Goal: Task Accomplishment & Management: Use online tool/utility

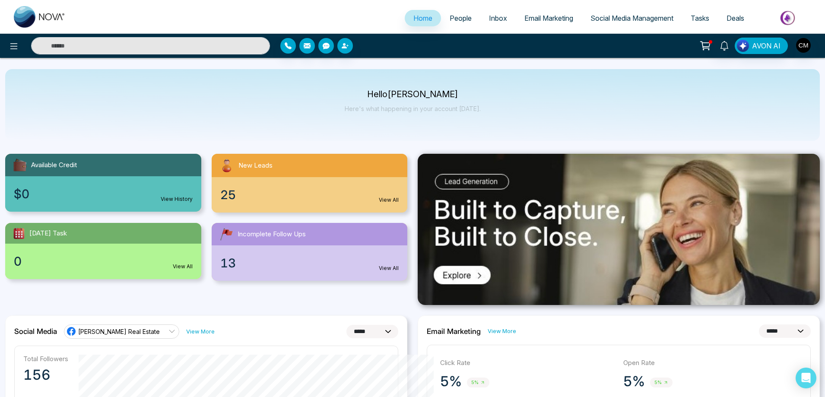
select select "*"
click at [554, 14] on span "Email Marketing" at bounding box center [549, 18] width 49 height 9
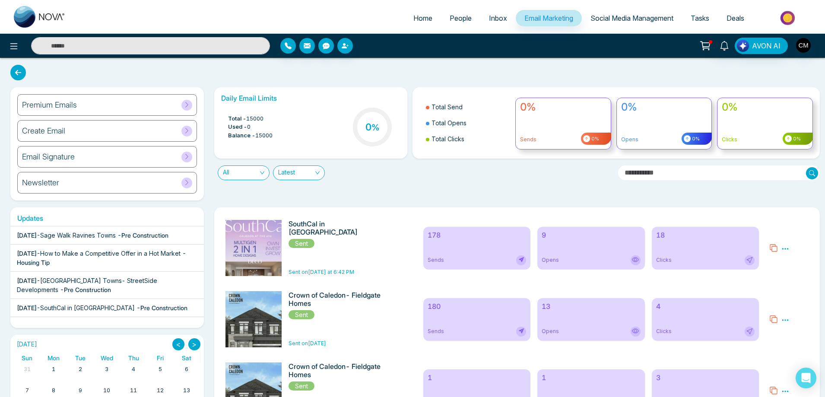
click at [639, 19] on span "Social Media Management" at bounding box center [632, 18] width 83 height 9
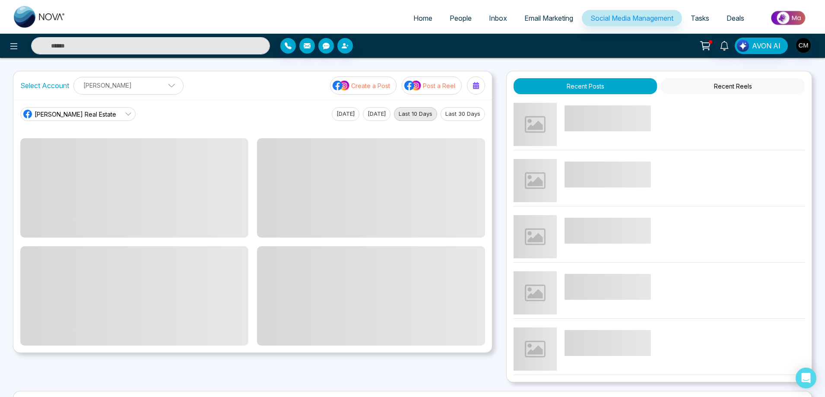
click at [458, 19] on span "People" at bounding box center [461, 18] width 22 height 9
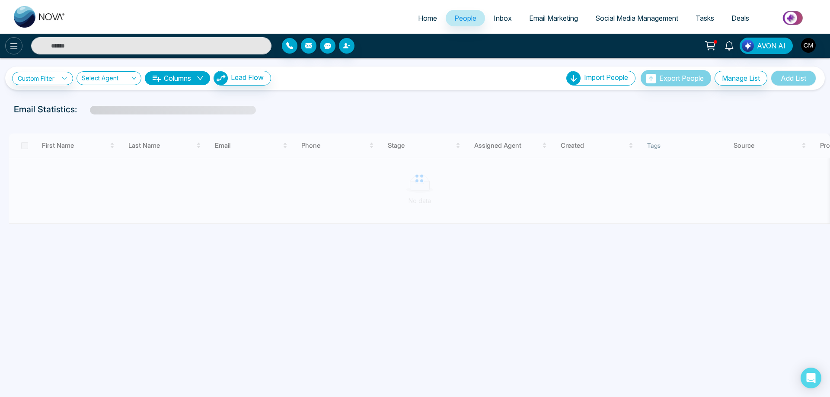
click at [12, 43] on icon at bounding box center [14, 46] width 10 height 10
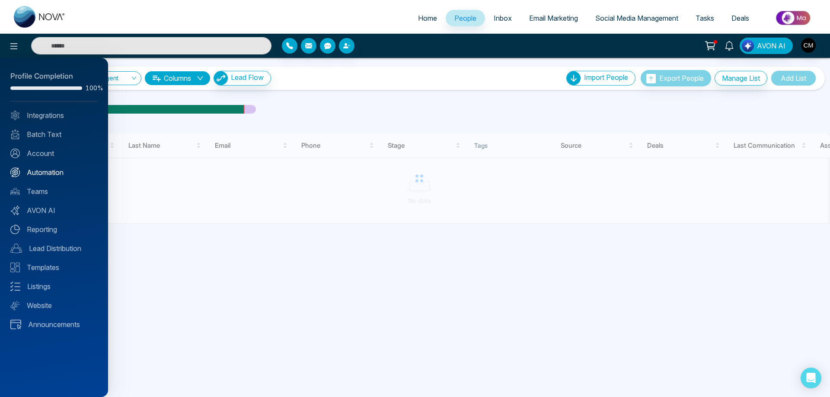
click at [44, 173] on link "Automation" at bounding box center [53, 172] width 87 height 10
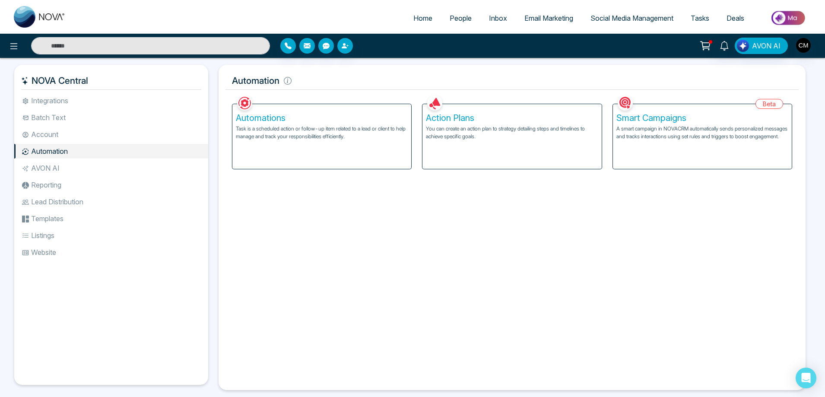
click at [742, 126] on p "A smart campaign in NOVACRM automatically sends personalized messages and track…" at bounding box center [703, 133] width 172 height 16
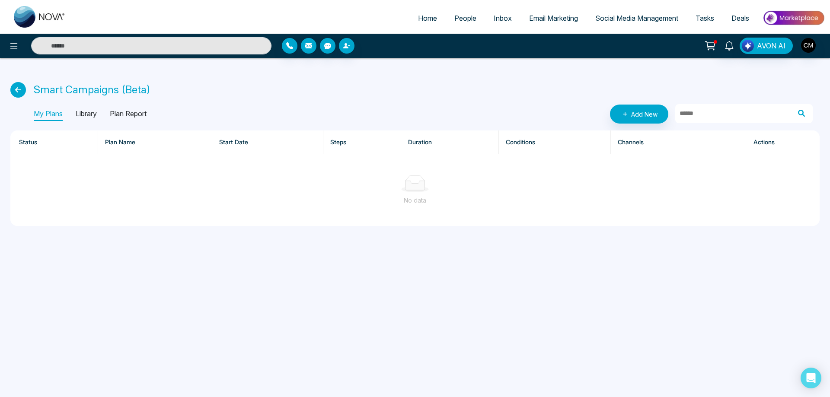
click at [81, 115] on p "Library" at bounding box center [86, 114] width 21 height 14
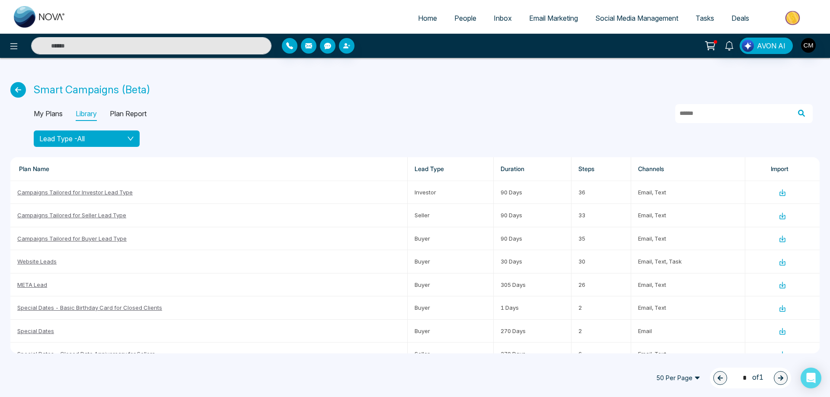
click at [79, 144] on button "Lead Type - All" at bounding box center [87, 139] width 106 height 16
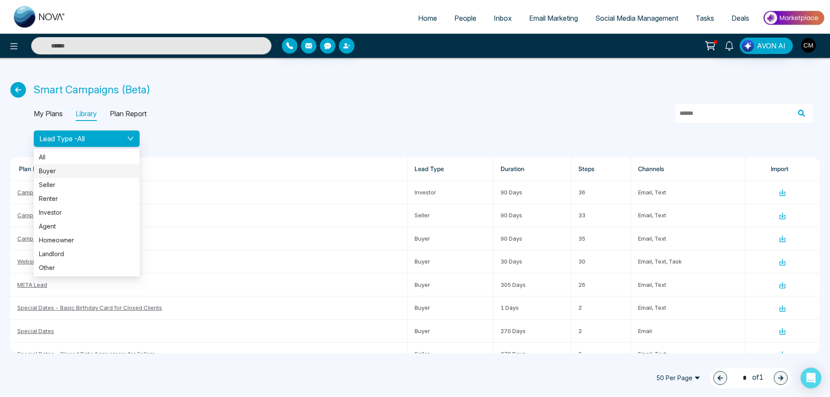
click at [68, 173] on span "Buyer" at bounding box center [87, 171] width 96 height 10
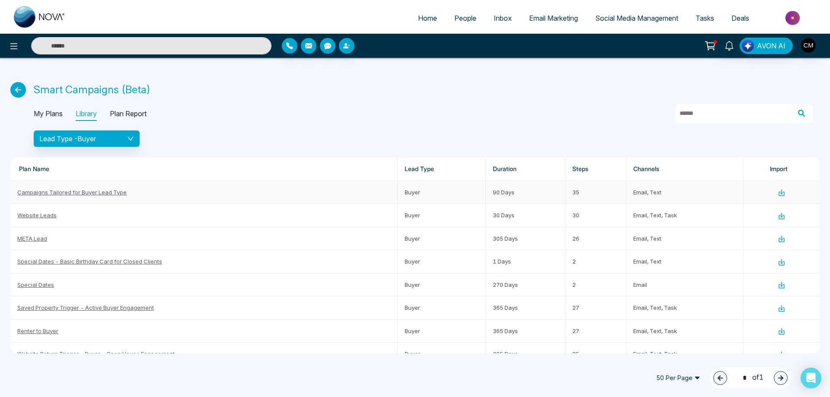
click at [118, 193] on link "Campaigns Tailored for Buyer Lead Type" at bounding box center [71, 192] width 109 height 7
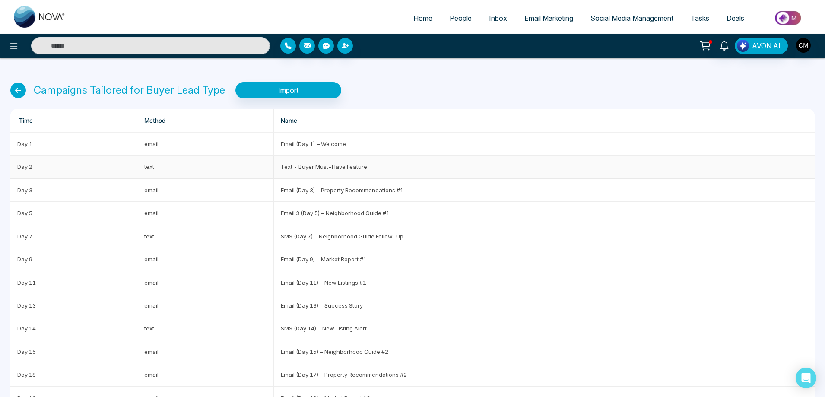
click at [305, 168] on td "Text - Buyer Must-Have Feature" at bounding box center [544, 167] width 541 height 23
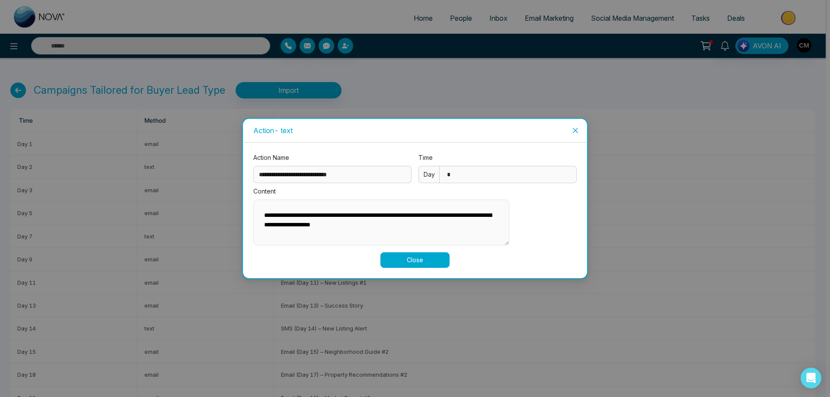
click at [209, 196] on div "**********" at bounding box center [415, 198] width 830 height 397
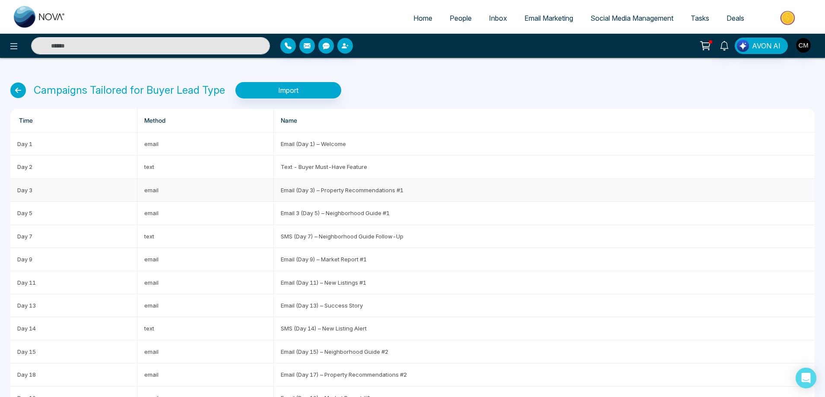
click at [363, 194] on td "Email (Day 3) – Property Recommendations #1" at bounding box center [544, 190] width 541 height 23
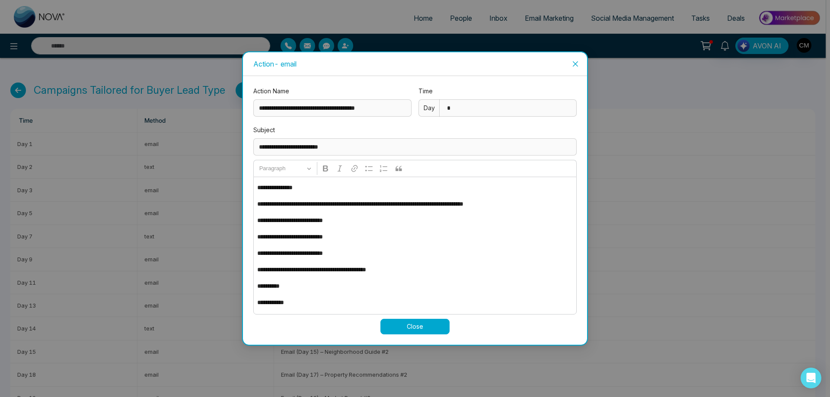
click at [174, 186] on div "**********" at bounding box center [415, 198] width 830 height 397
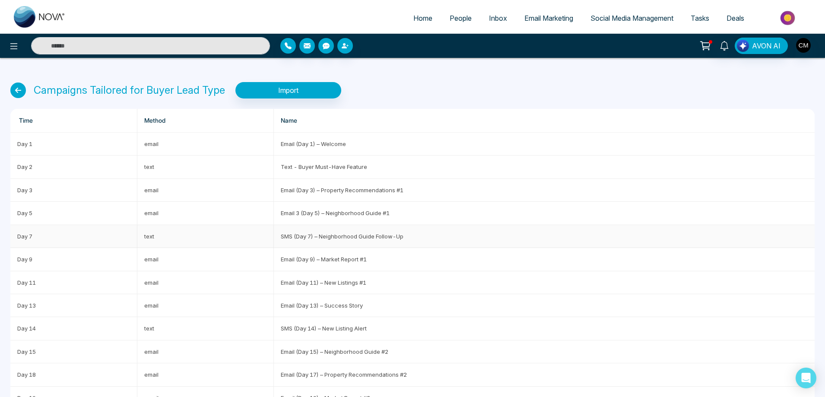
click at [375, 226] on td "SMS (Day 7) – Neighborhood Guide Follow-Up" at bounding box center [544, 236] width 541 height 23
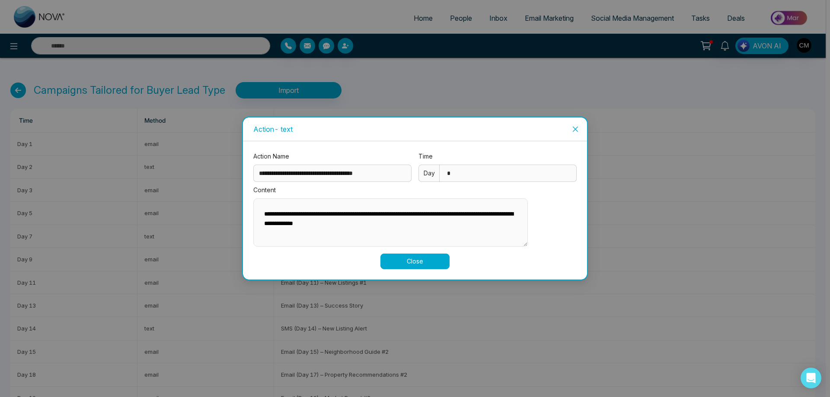
click at [179, 192] on div "**********" at bounding box center [415, 198] width 830 height 397
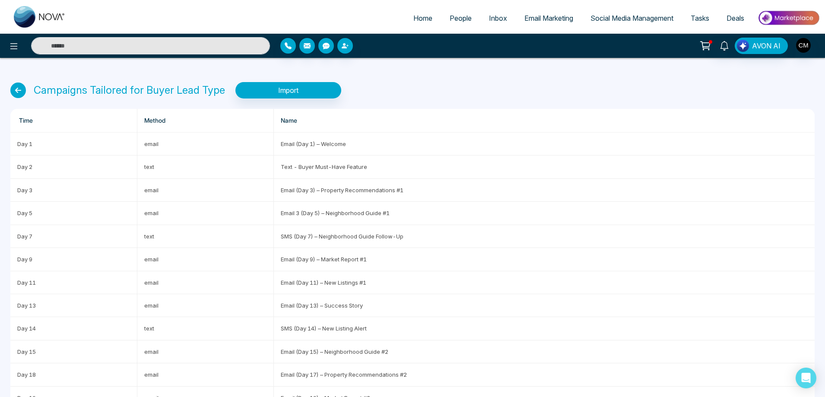
click at [16, 83] on icon at bounding box center [18, 91] width 16 height 16
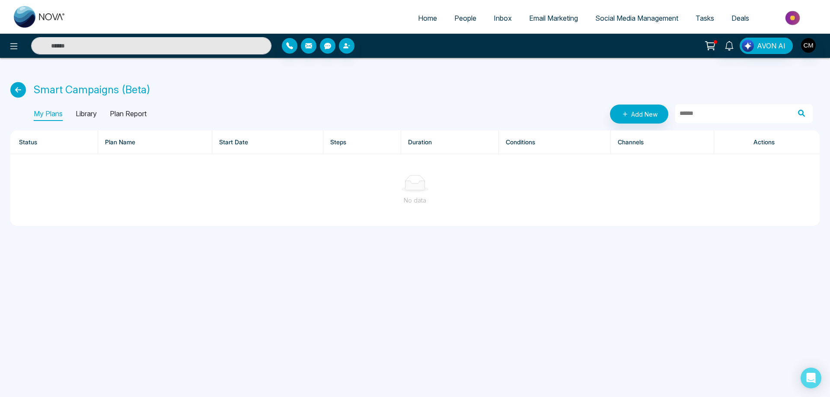
click at [89, 112] on p "Library" at bounding box center [86, 114] width 21 height 14
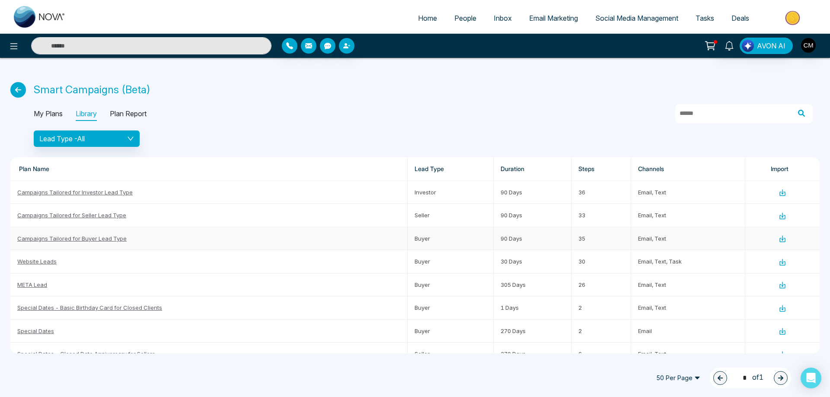
click at [104, 238] on link "Campaigns Tailored for Buyer Lead Type" at bounding box center [71, 238] width 109 height 7
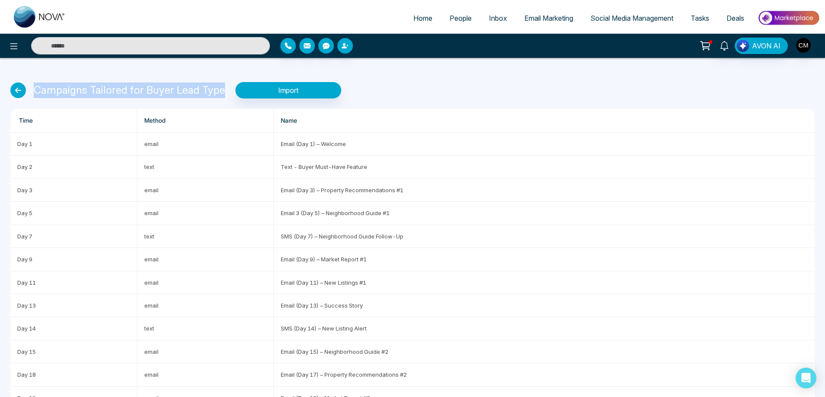
drag, startPoint x: 32, startPoint y: 94, endPoint x: 222, endPoint y: 96, distance: 189.7
click at [222, 96] on div "Campaigns Tailored for Buyer Lead Type Import" at bounding box center [412, 90] width 805 height 16
copy p "Campaigns Tailored for Buyer Lead Type"
click at [303, 85] on button "Import" at bounding box center [289, 90] width 106 height 16
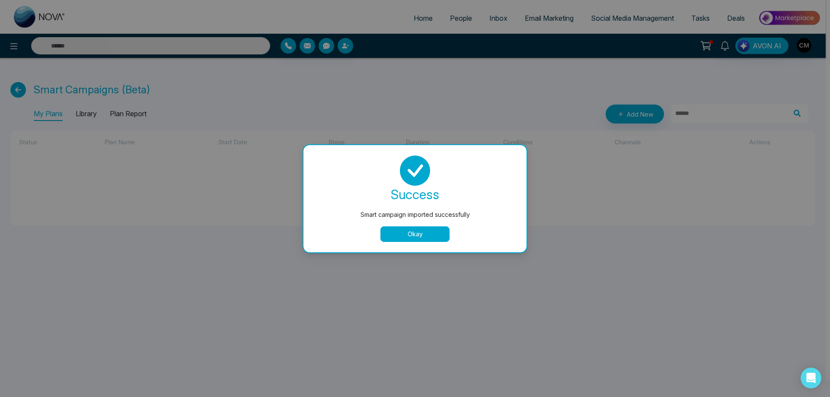
click at [410, 234] on button "Okay" at bounding box center [414, 234] width 69 height 16
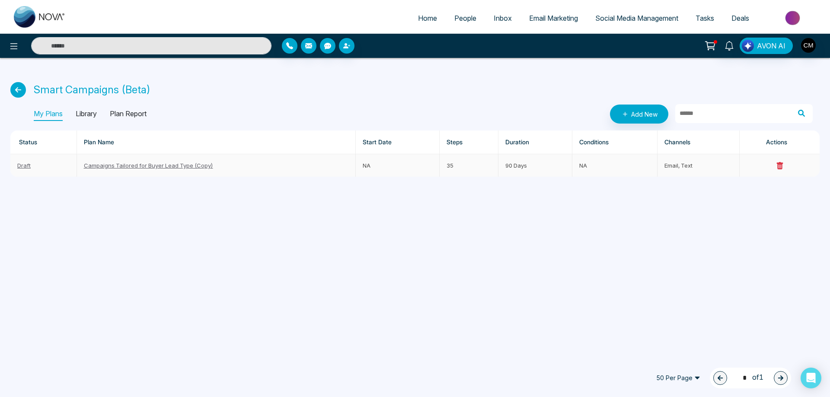
click at [780, 162] on td at bounding box center [779, 165] width 80 height 22
click at [778, 165] on icon at bounding box center [779, 165] width 6 height 7
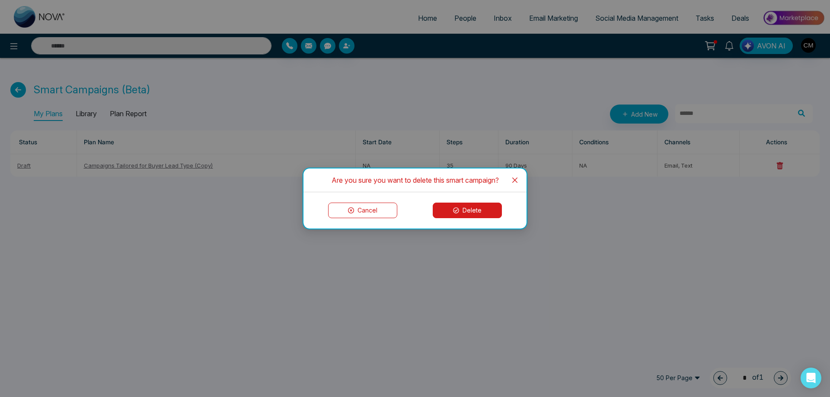
click at [486, 210] on button "Delete" at bounding box center [467, 211] width 69 height 16
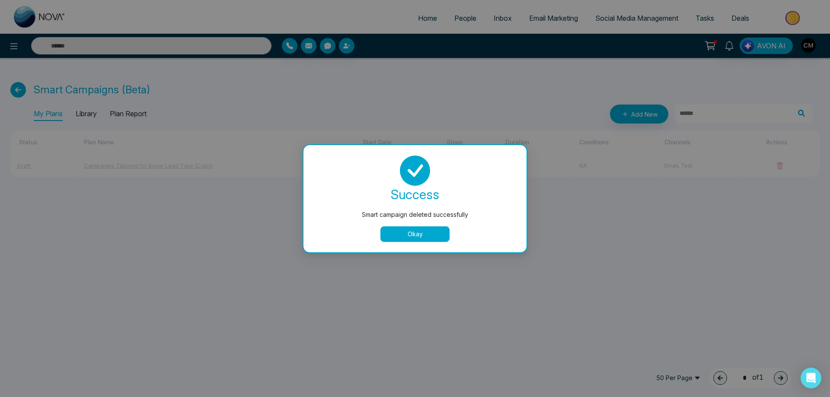
click at [86, 115] on div "Smart campaign deleted successfully success [PERSON_NAME] campaign deleted succ…" at bounding box center [415, 198] width 830 height 397
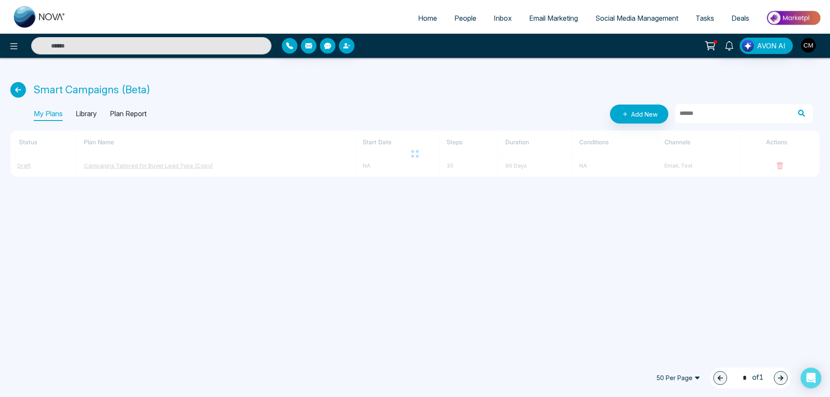
click at [84, 114] on p "Library" at bounding box center [86, 114] width 21 height 14
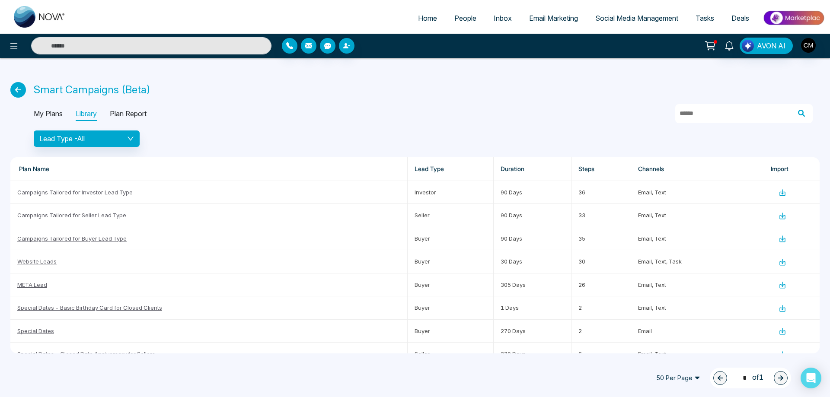
click at [53, 112] on p "My Plans" at bounding box center [48, 114] width 29 height 14
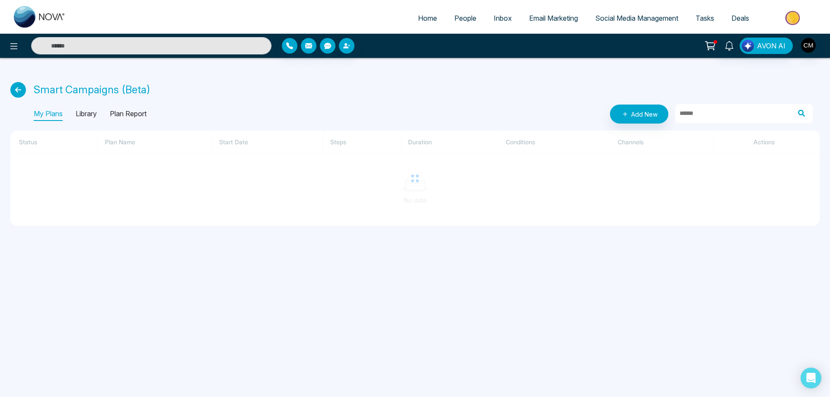
click at [96, 114] on p "Library" at bounding box center [86, 114] width 21 height 14
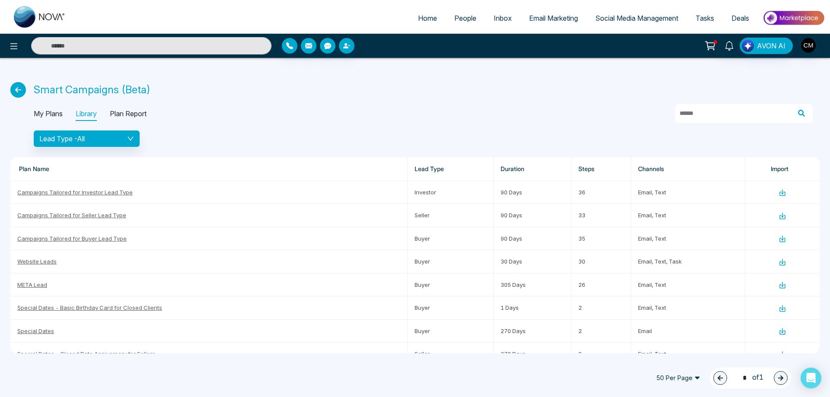
click at [133, 116] on p "Plan Report" at bounding box center [128, 114] width 37 height 14
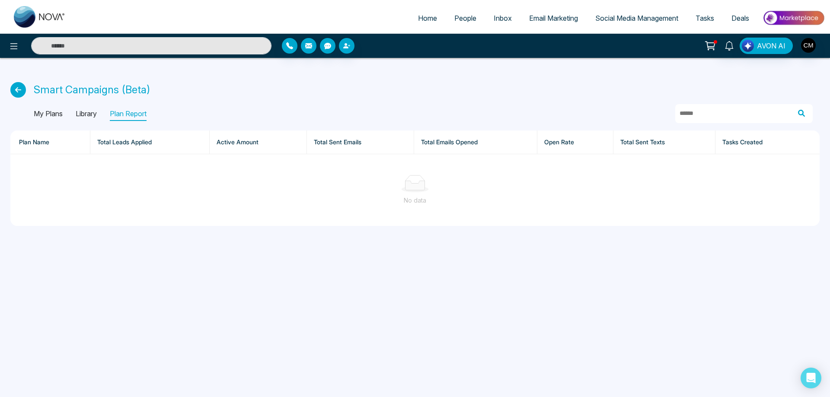
click at [88, 115] on p "Library" at bounding box center [86, 114] width 21 height 14
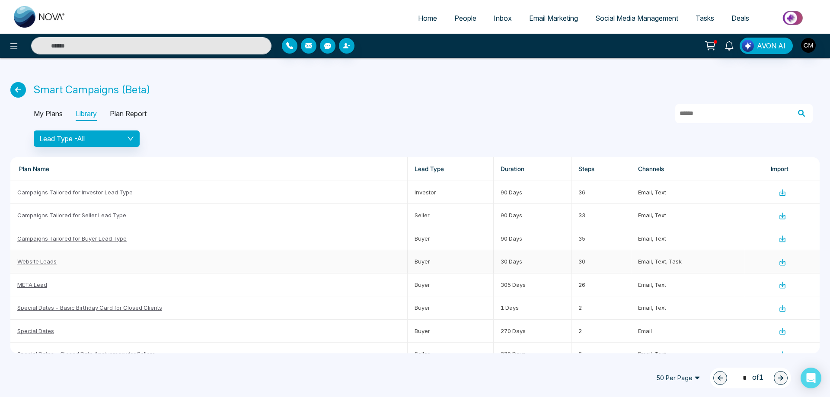
click at [41, 265] on link "Website Leads" at bounding box center [36, 261] width 39 height 7
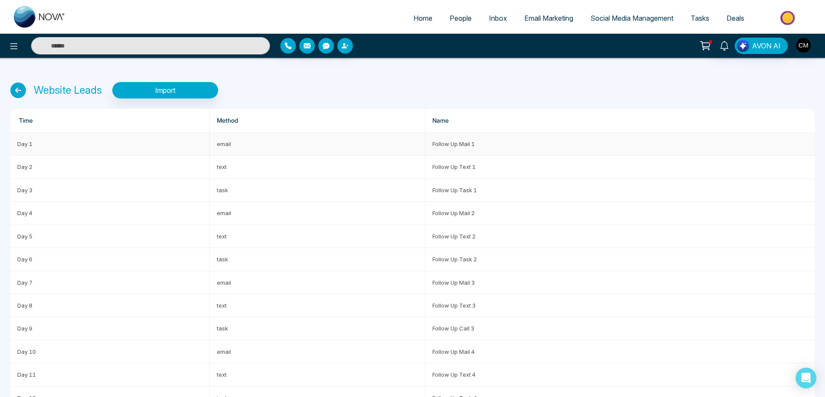
click at [452, 138] on td "Follow Up Mail 1" at bounding box center [620, 144] width 389 height 23
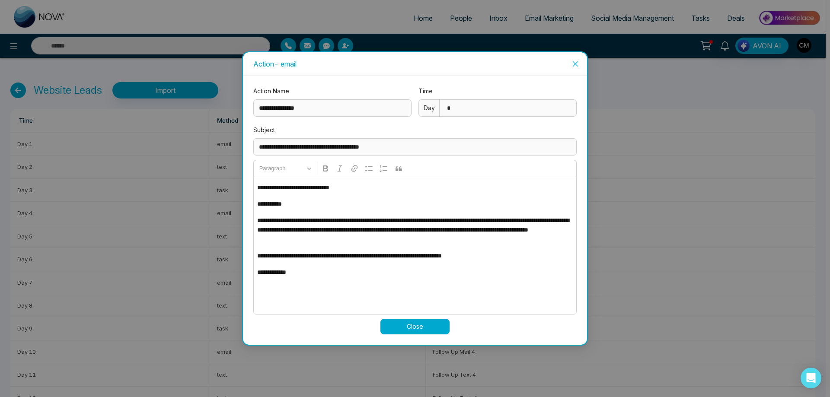
click at [189, 167] on div "**********" at bounding box center [415, 198] width 830 height 397
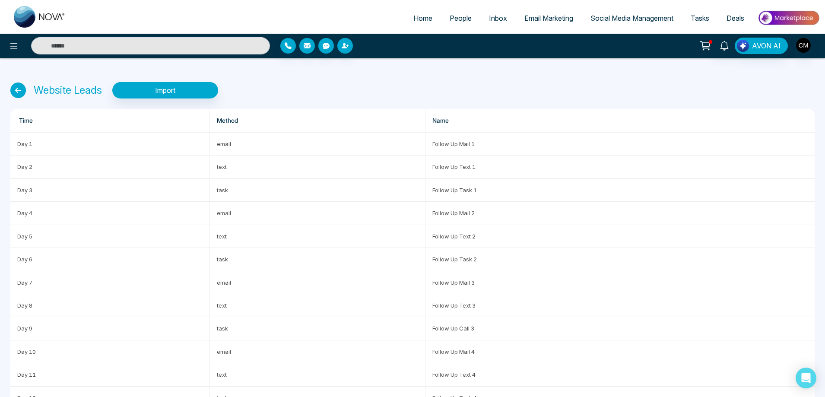
click at [18, 92] on icon at bounding box center [18, 91] width 16 height 16
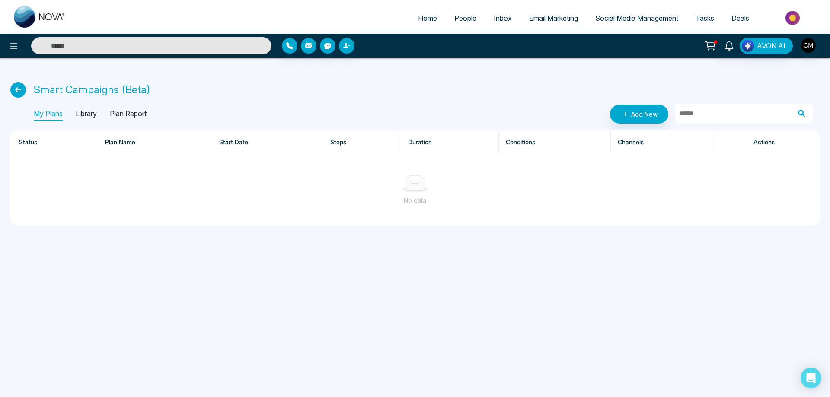
click at [77, 116] on p "Library" at bounding box center [86, 114] width 21 height 14
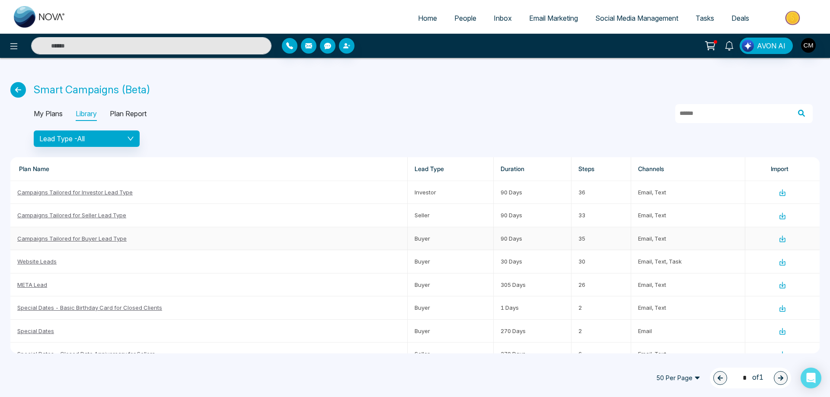
click at [93, 240] on link "Campaigns Tailored for Buyer Lead Type" at bounding box center [71, 238] width 109 height 7
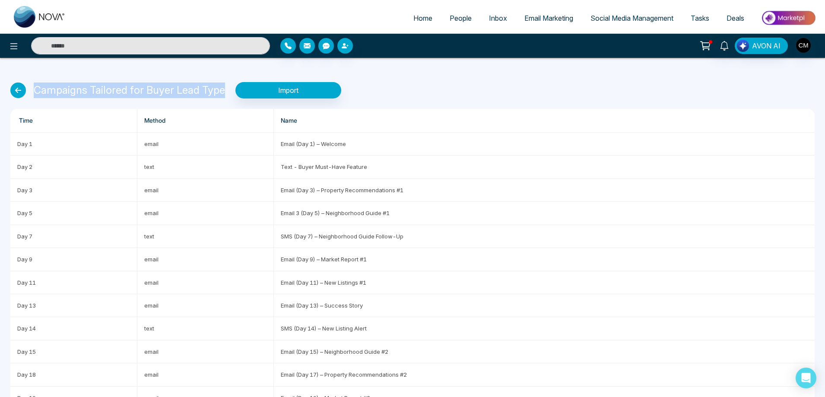
drag, startPoint x: 34, startPoint y: 86, endPoint x: 223, endPoint y: 90, distance: 188.9
click at [223, 90] on p "Campaigns Tailored for Buyer Lead Type" at bounding box center [129, 91] width 191 height 16
copy p "Campaigns Tailored for Buyer Lead Type"
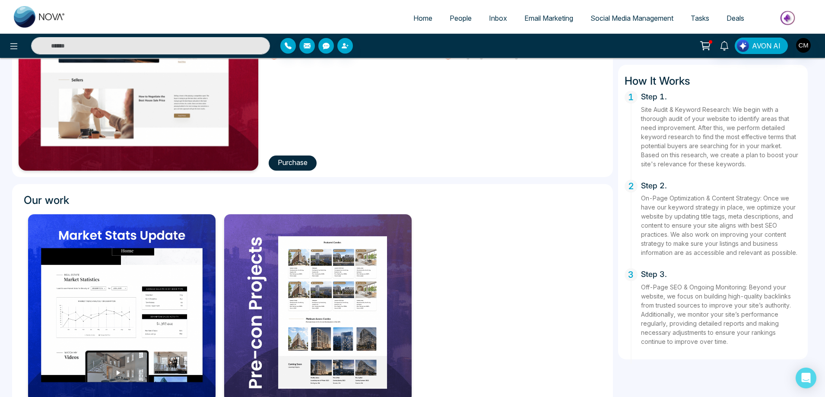
scroll to position [41, 0]
